Goal: Task Accomplishment & Management: Complete application form

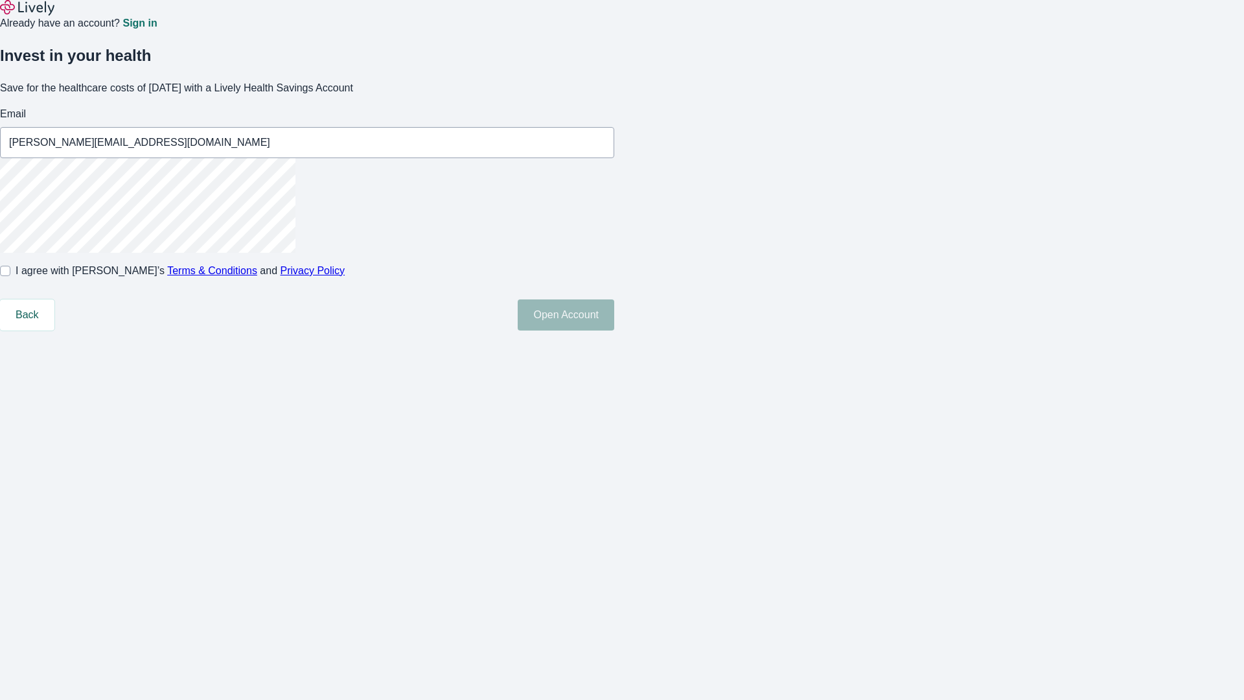
click at [10, 276] on input "I agree with Lively’s Terms & Conditions and Privacy Policy" at bounding box center [5, 271] width 10 height 10
checkbox input "true"
click at [614, 330] on button "Open Account" at bounding box center [566, 314] width 97 height 31
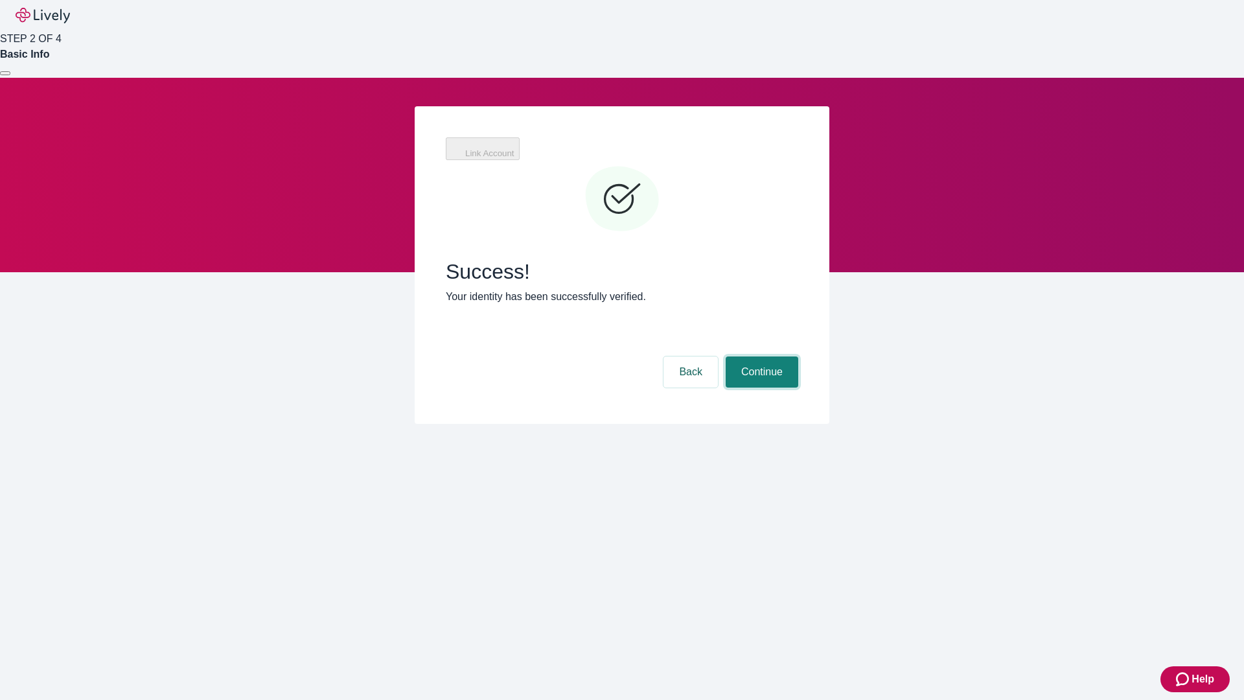
click at [760, 356] on button "Continue" at bounding box center [762, 371] width 73 height 31
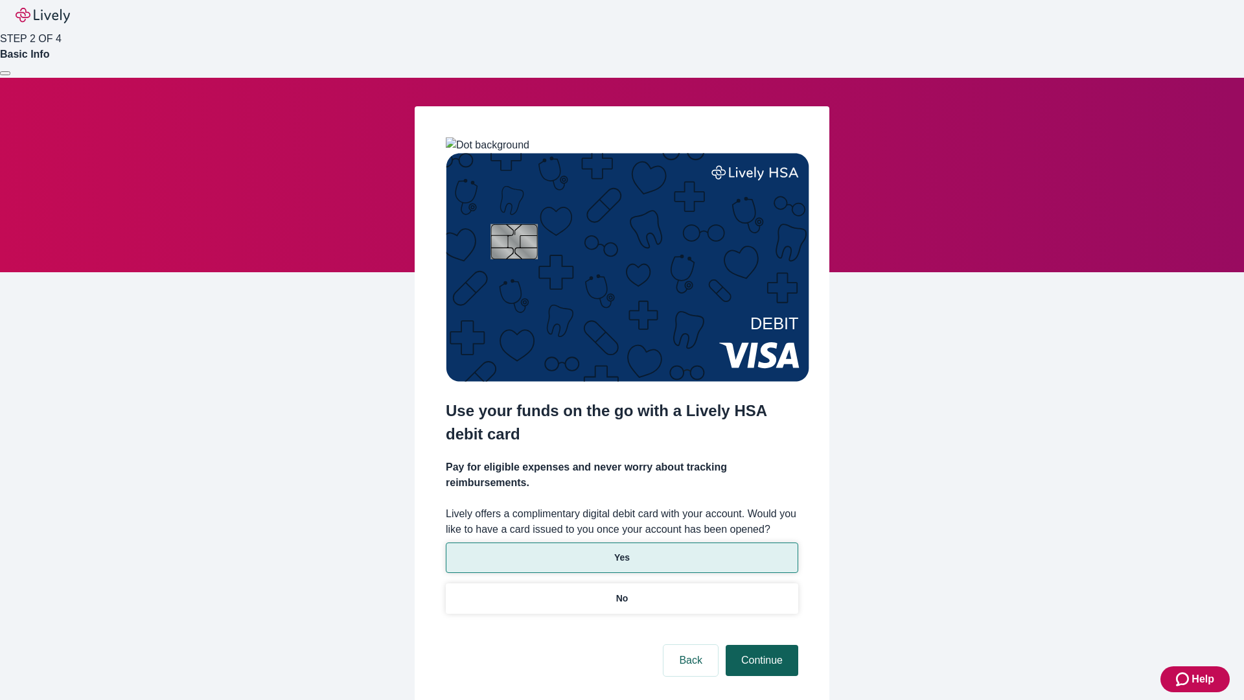
click at [621, 551] on p "Yes" at bounding box center [622, 558] width 16 height 14
click at [760, 645] on button "Continue" at bounding box center [762, 660] width 73 height 31
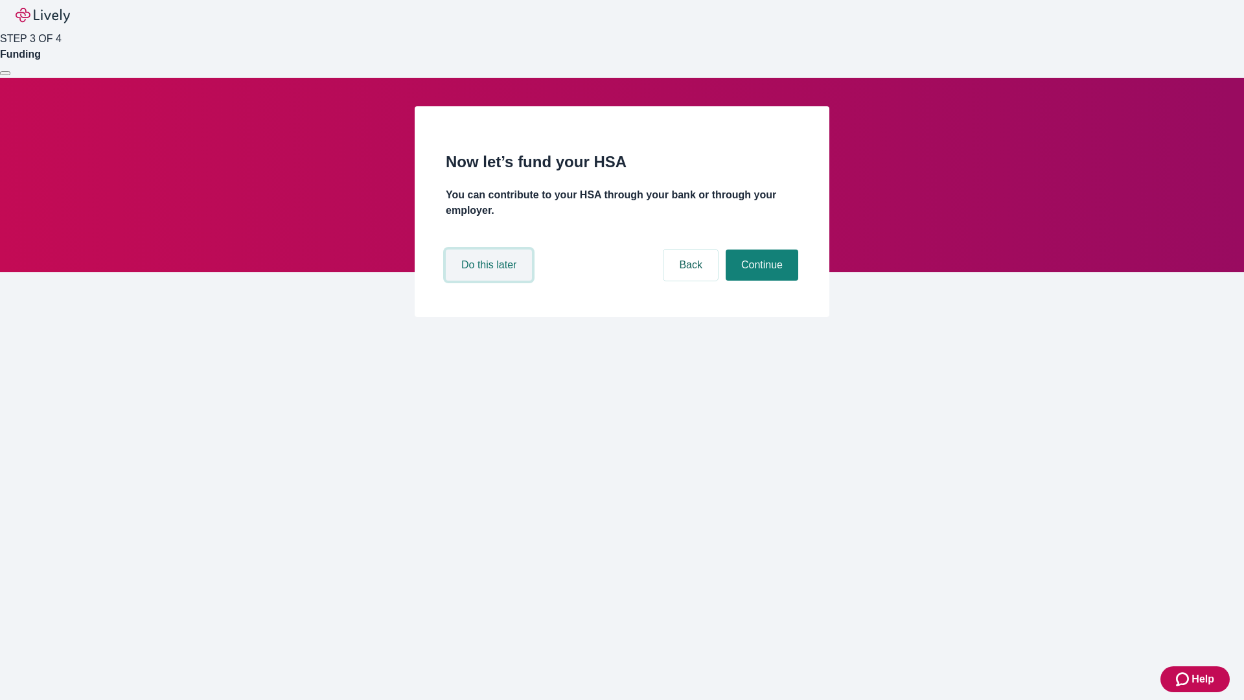
click at [490, 281] on button "Do this later" at bounding box center [489, 264] width 86 height 31
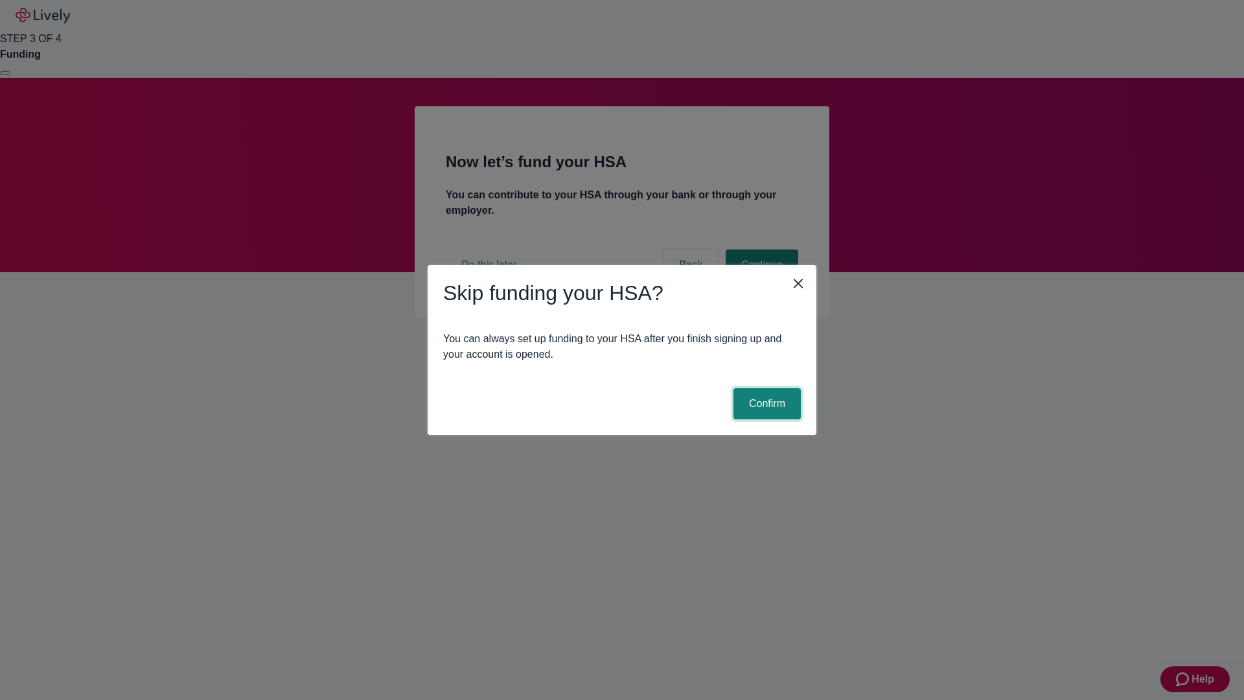
click at [765, 404] on button "Confirm" at bounding box center [766, 403] width 67 height 31
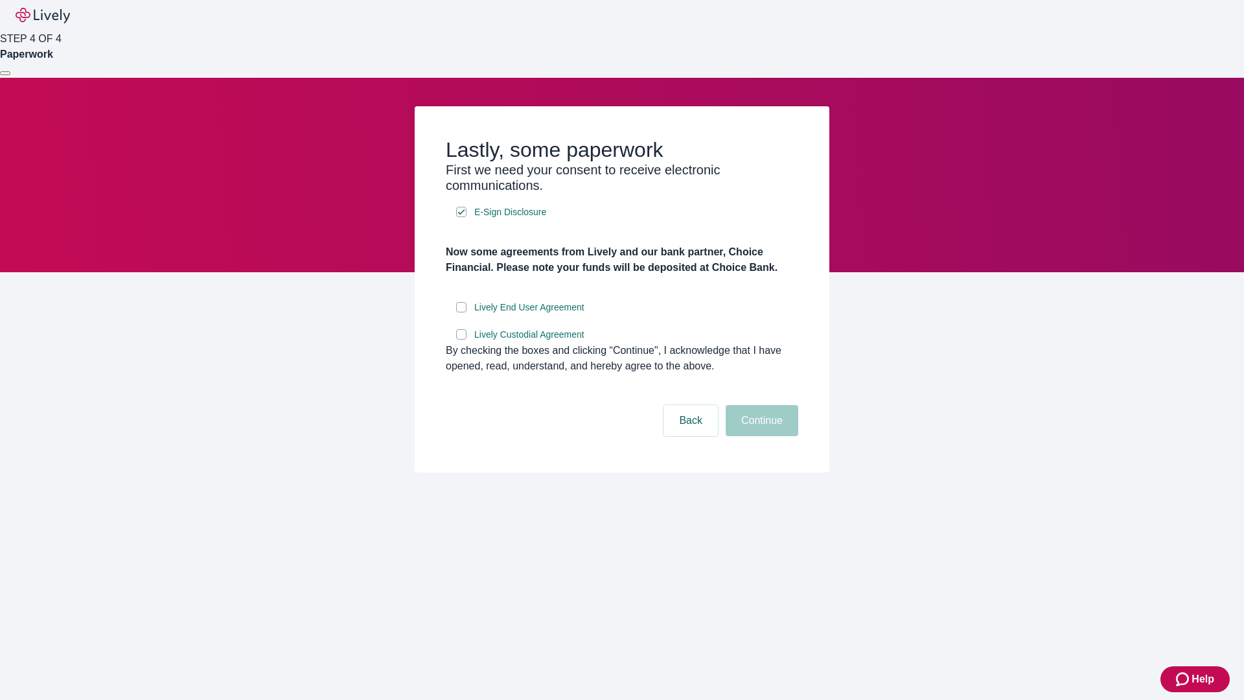
click at [461, 312] on input "Lively End User Agreement" at bounding box center [461, 307] width 10 height 10
checkbox input "true"
click at [461, 340] on input "Lively Custodial Agreement" at bounding box center [461, 334] width 10 height 10
checkbox input "true"
click at [760, 436] on button "Continue" at bounding box center [762, 420] width 73 height 31
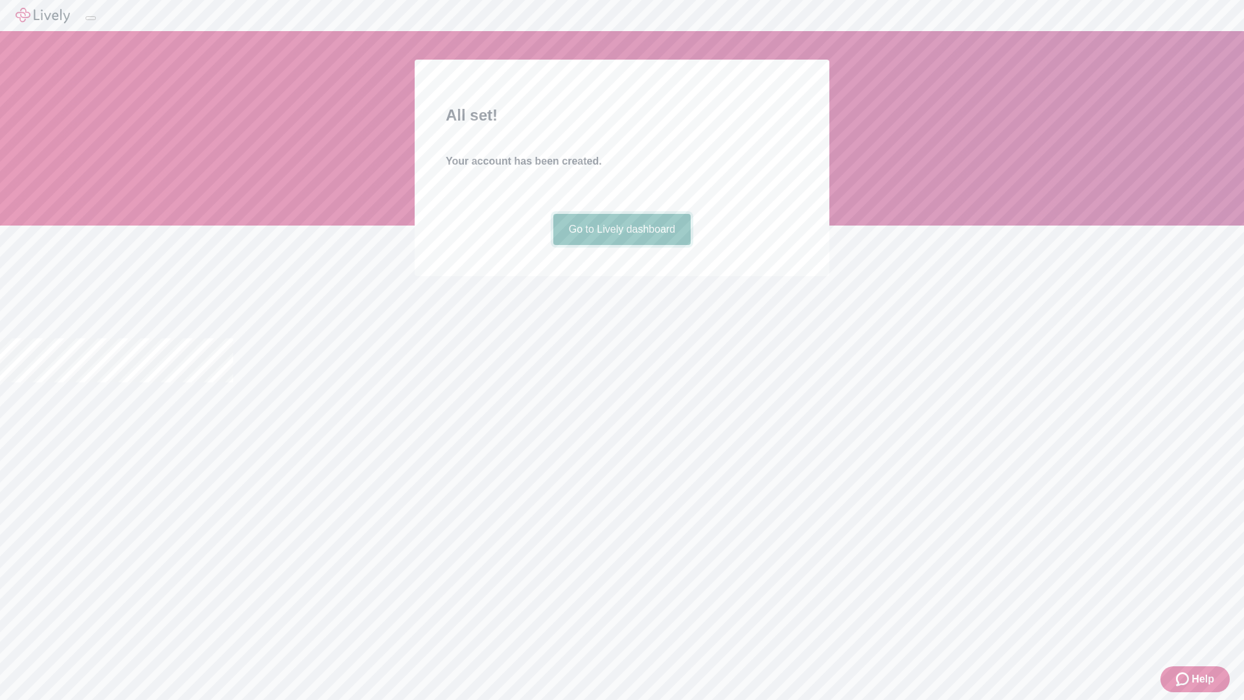
click at [621, 245] on link "Go to Lively dashboard" at bounding box center [622, 229] width 138 height 31
